Goal: Transaction & Acquisition: Purchase product/service

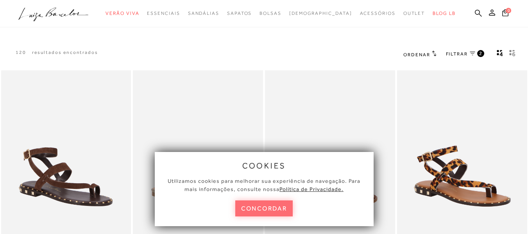
click at [261, 209] on button "concordar" at bounding box center [264, 209] width 58 height 16
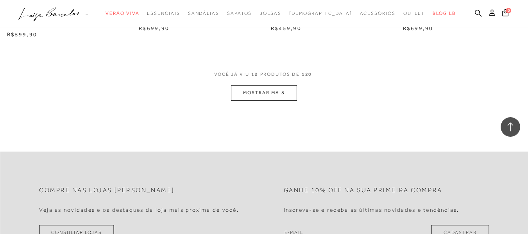
scroll to position [665, 0]
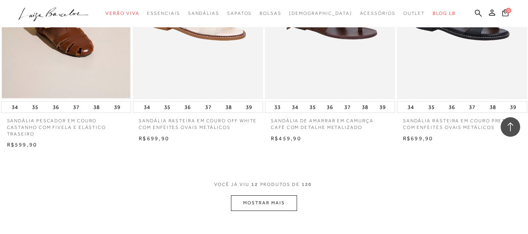
click at [250, 199] on button "MOSTRAR MAIS" at bounding box center [264, 203] width 66 height 15
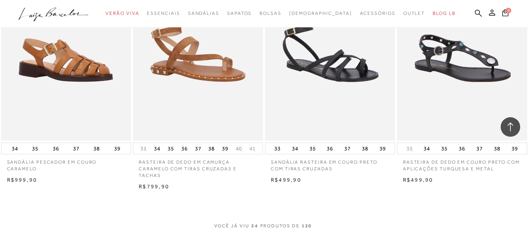
scroll to position [1447, 0]
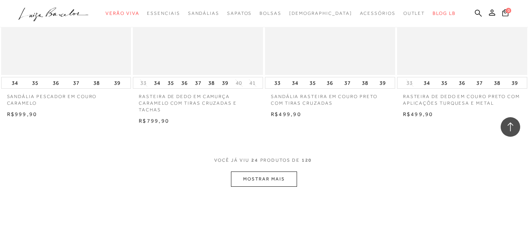
click at [263, 184] on button "MOSTRAR MAIS" at bounding box center [264, 179] width 66 height 15
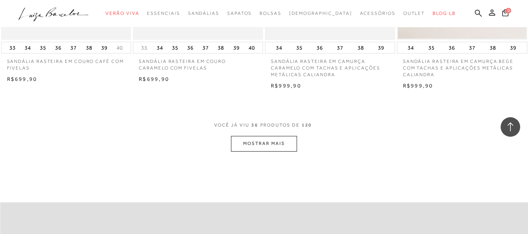
scroll to position [2230, 0]
click at [271, 143] on button "MOSTRAR MAIS" at bounding box center [264, 141] width 66 height 15
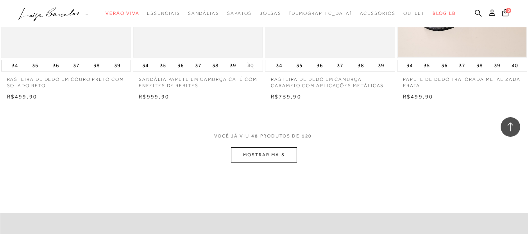
scroll to position [2973, 0]
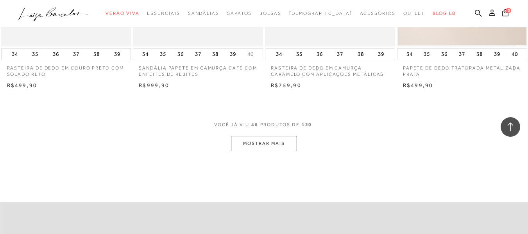
click at [282, 144] on button "MOSTRAR MAIS" at bounding box center [264, 143] width 66 height 15
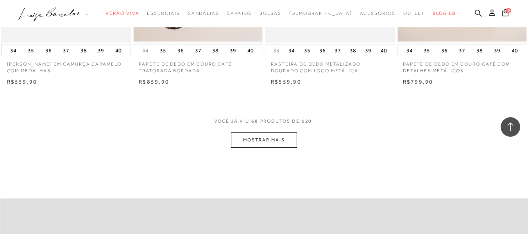
scroll to position [3794, 0]
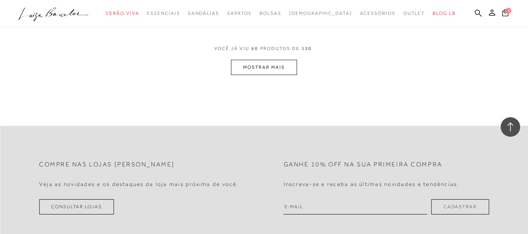
click at [264, 68] on button "MOSTRAR MAIS" at bounding box center [264, 67] width 66 height 15
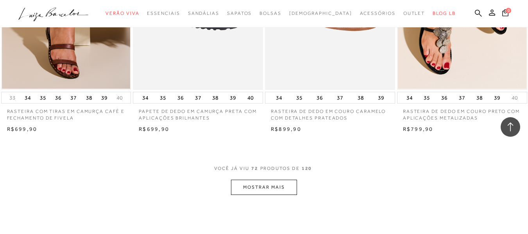
scroll to position [4459, 0]
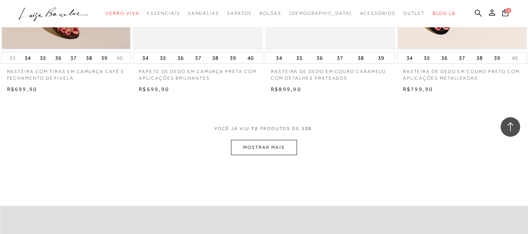
click at [243, 151] on button "MOSTRAR MAIS" at bounding box center [264, 147] width 66 height 15
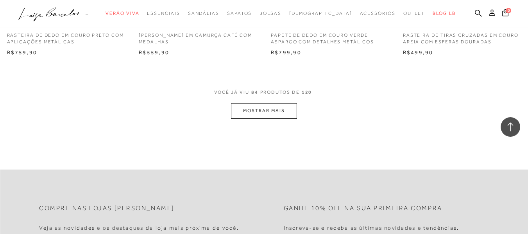
scroll to position [5241, 0]
click at [266, 113] on button "MOSTRAR MAIS" at bounding box center [264, 109] width 66 height 15
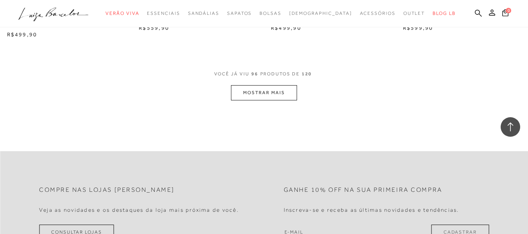
scroll to position [5985, 0]
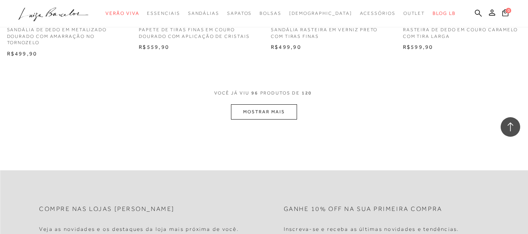
click at [267, 111] on button "MOSTRAR MAIS" at bounding box center [264, 111] width 66 height 15
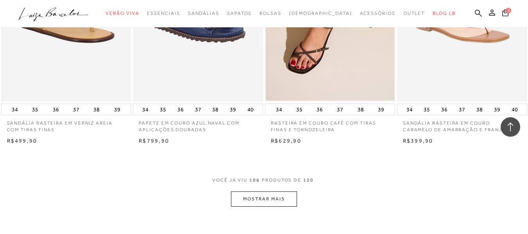
scroll to position [6649, 0]
click at [275, 191] on button "MOSTRAR MAIS" at bounding box center [264, 198] width 66 height 15
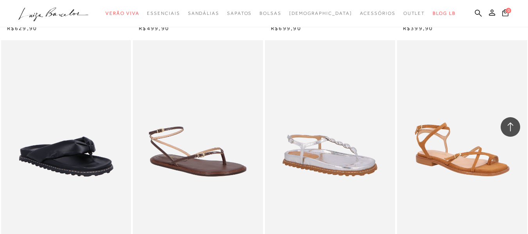
scroll to position [6845, 0]
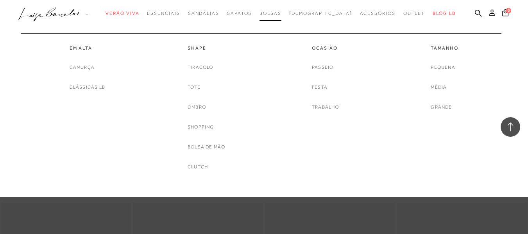
click at [282, 15] on span "Bolsas" at bounding box center [271, 13] width 22 height 5
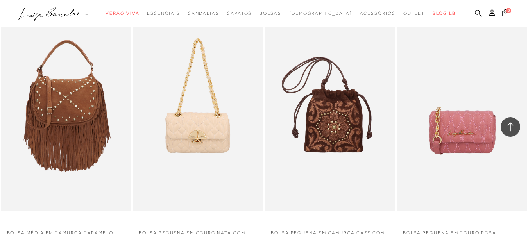
scroll to position [1326, 0]
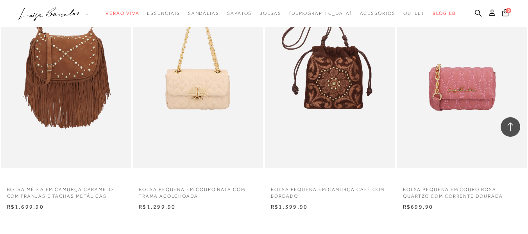
click at [474, 93] on img at bounding box center [462, 70] width 129 height 195
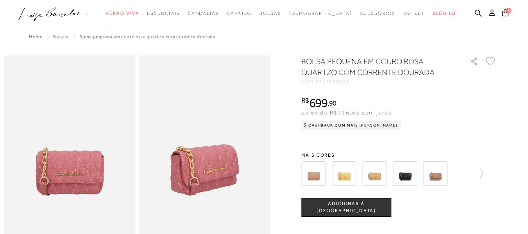
click at [320, 174] on img at bounding box center [314, 174] width 24 height 24
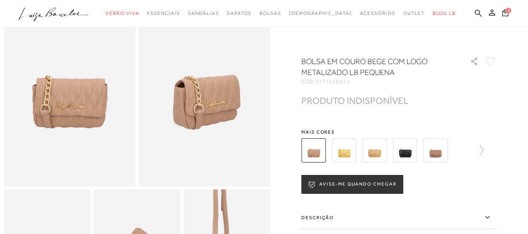
scroll to position [39, 0]
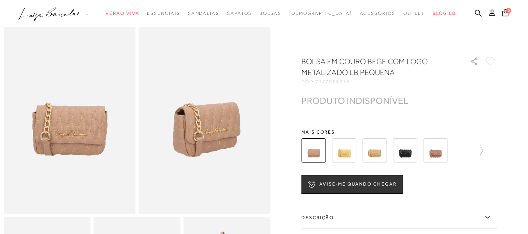
click at [409, 151] on img at bounding box center [405, 150] width 24 height 24
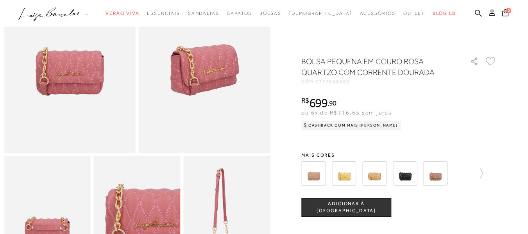
scroll to position [39, 0]
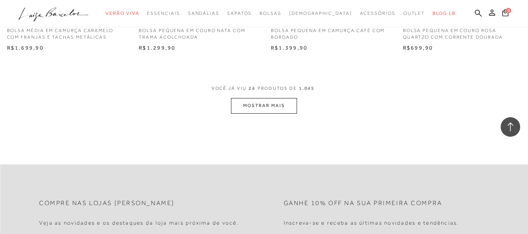
scroll to position [1369, 0]
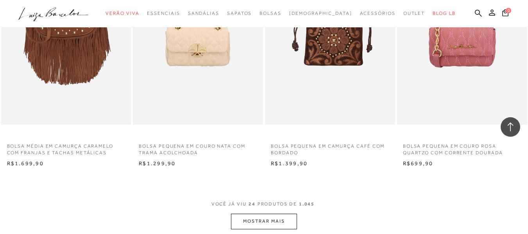
click at [264, 219] on button "MOSTRAR MAIS" at bounding box center [264, 221] width 66 height 15
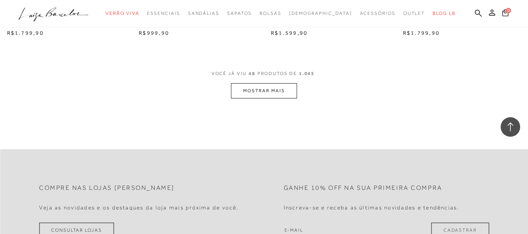
scroll to position [3012, 0]
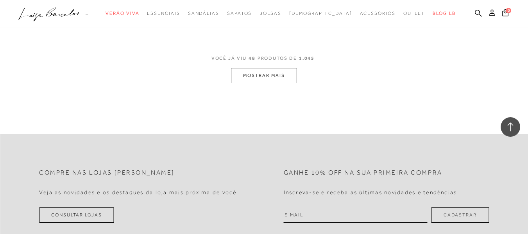
click at [263, 82] on button "MOSTRAR MAIS" at bounding box center [264, 75] width 66 height 15
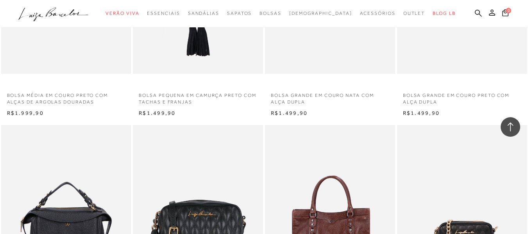
scroll to position [3168, 0]
